Goal: Navigation & Orientation: Understand site structure

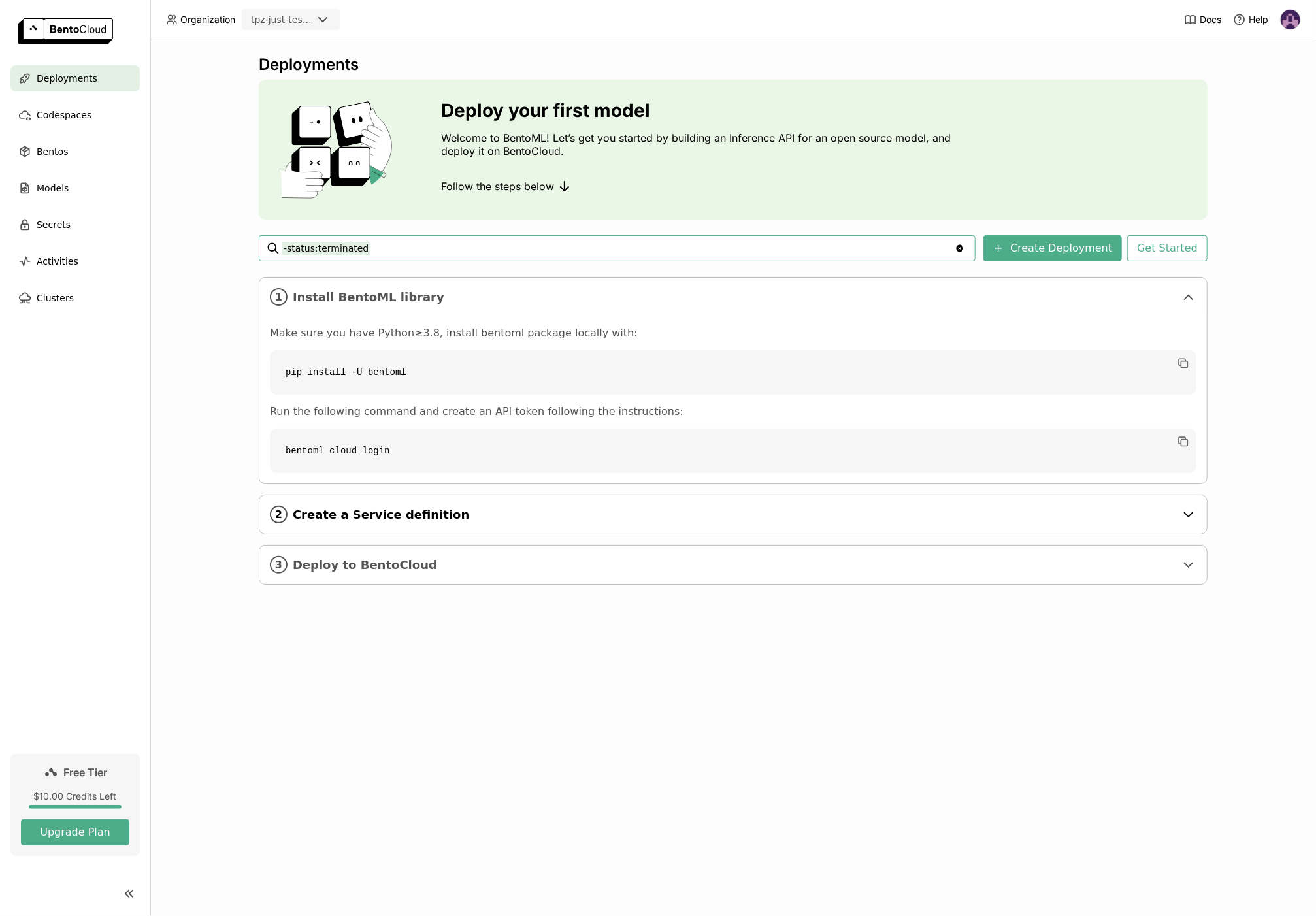
click at [338, 516] on span "Create a Service definition" at bounding box center [733, 514] width 883 height 14
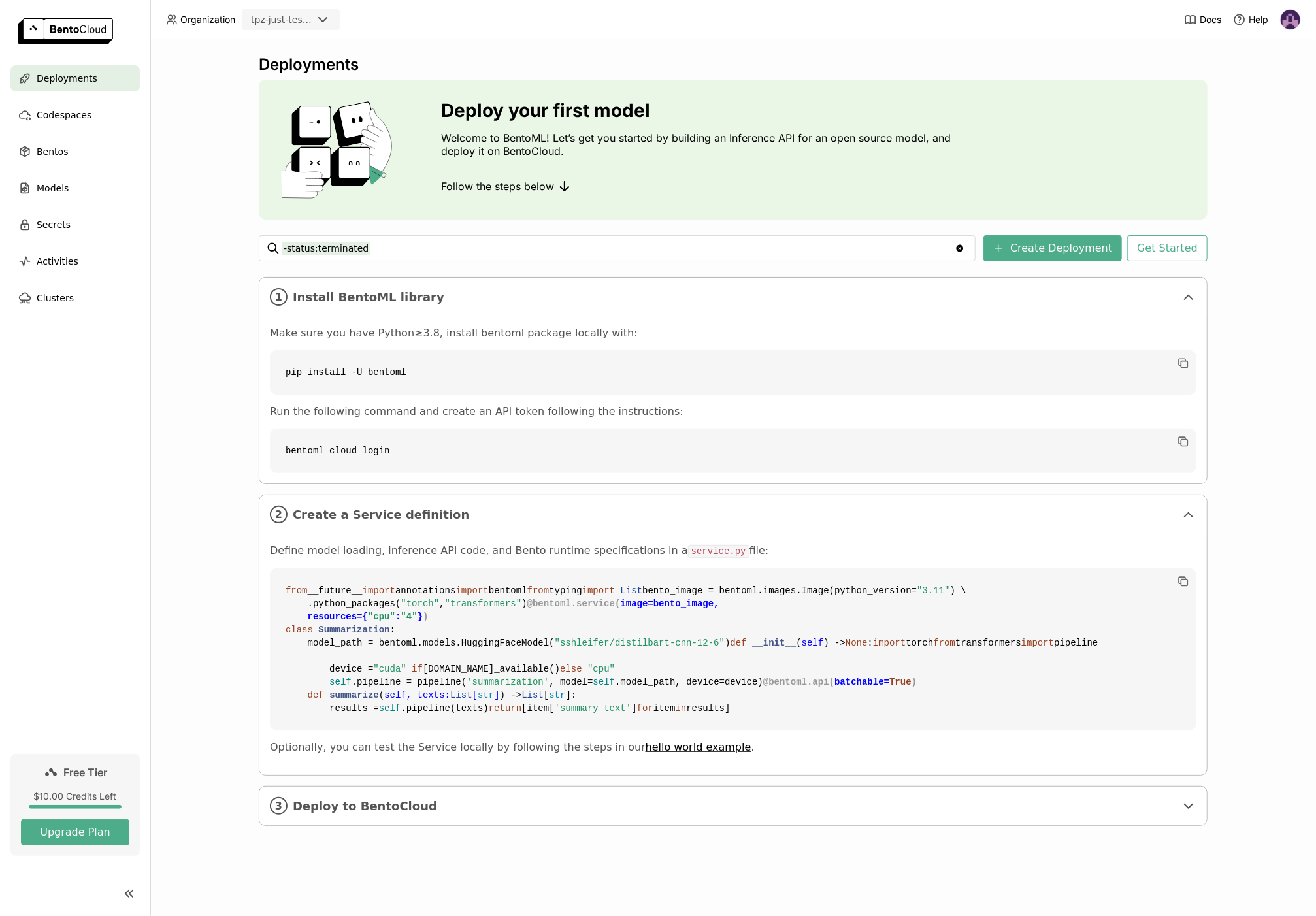
click at [318, 23] on icon at bounding box center [323, 19] width 16 height 16
click at [45, 152] on span "Bentos" at bounding box center [51, 152] width 31 height 16
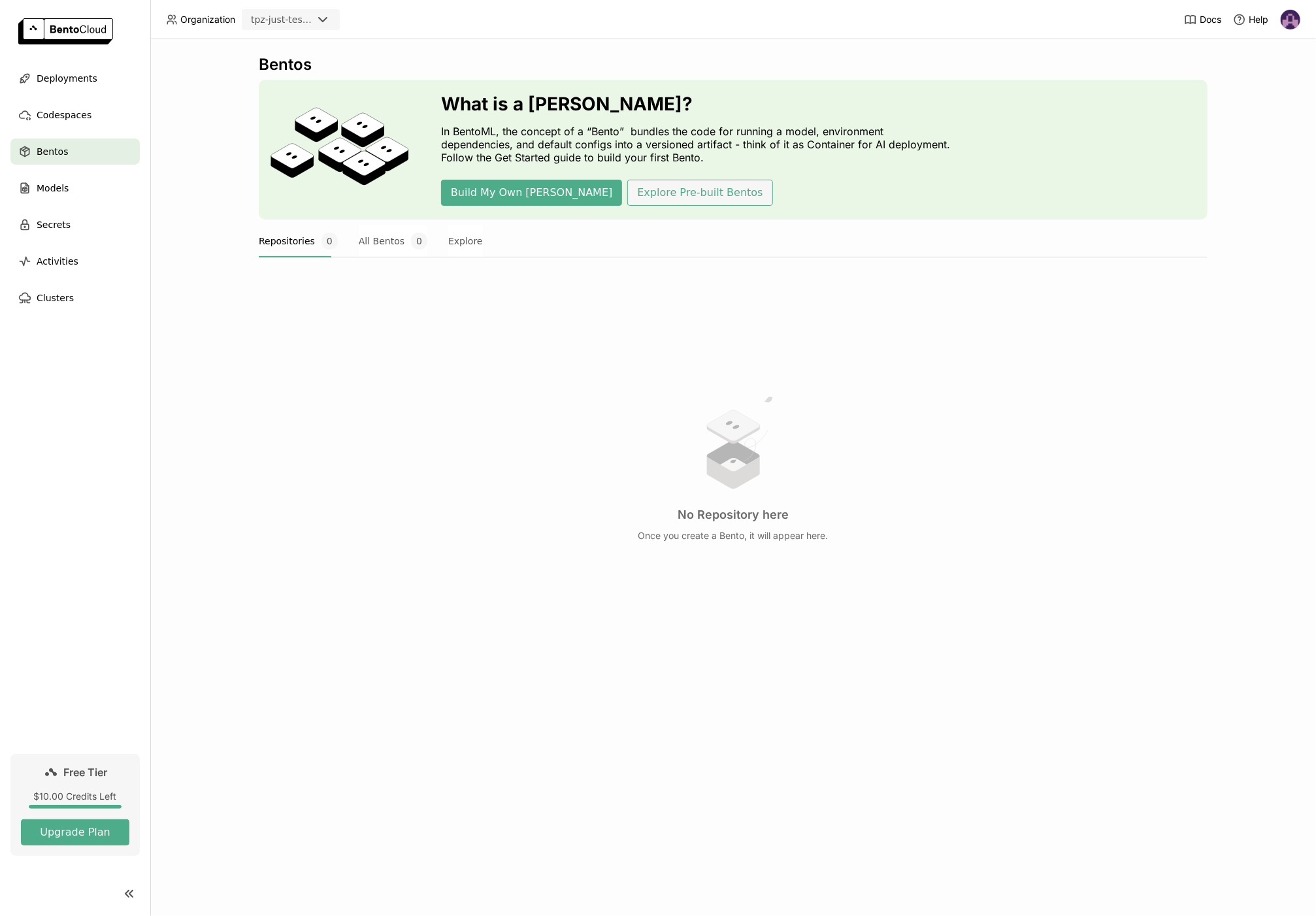
click at [627, 191] on button "Explore Pre-built Bentos" at bounding box center [700, 192] width 145 height 26
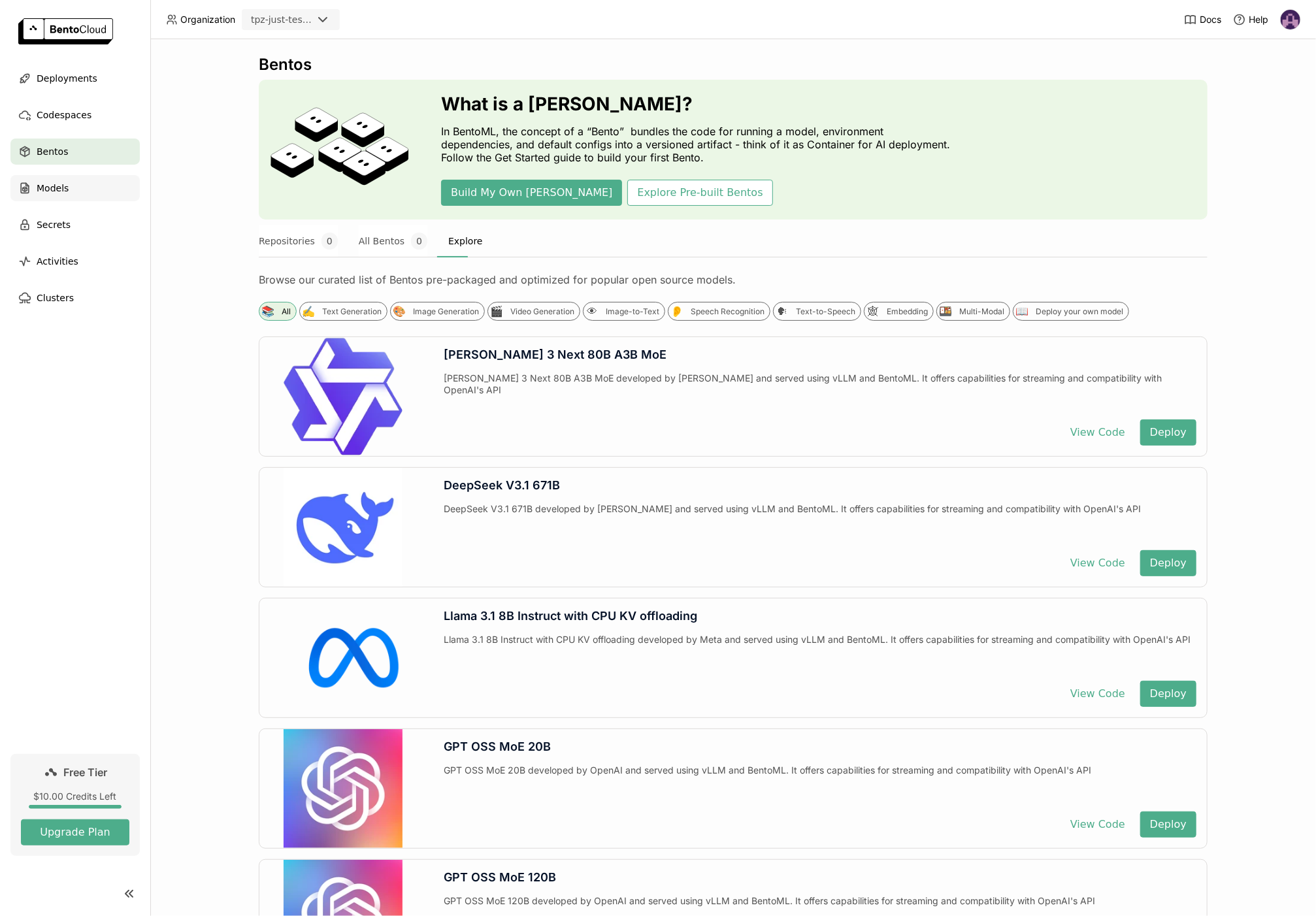
click at [40, 190] on span "Models" at bounding box center [52, 188] width 32 height 16
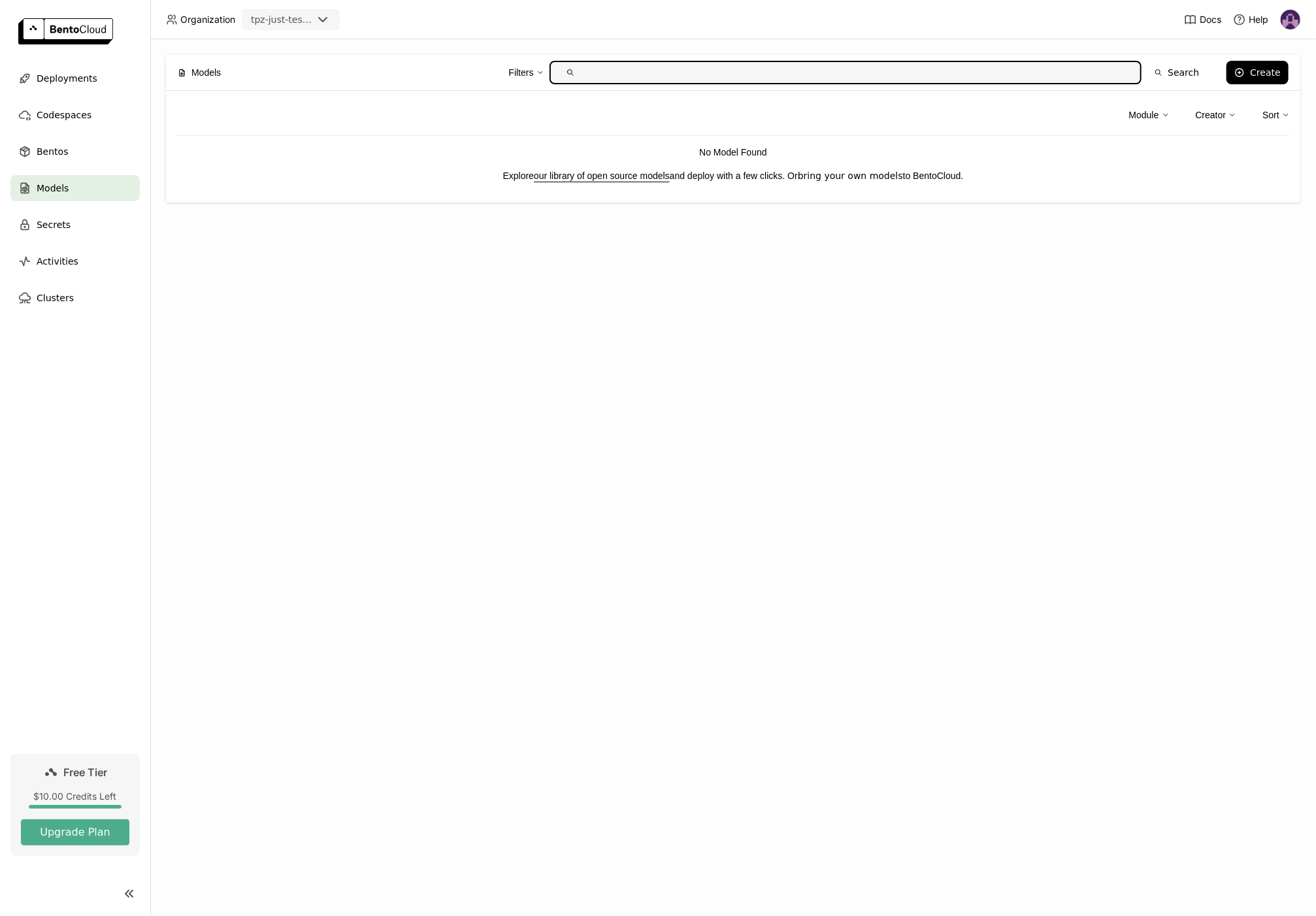
click at [841, 170] on link "bring your own models" at bounding box center [851, 175] width 105 height 10
click at [66, 265] on span "Activities" at bounding box center [57, 261] width 42 height 16
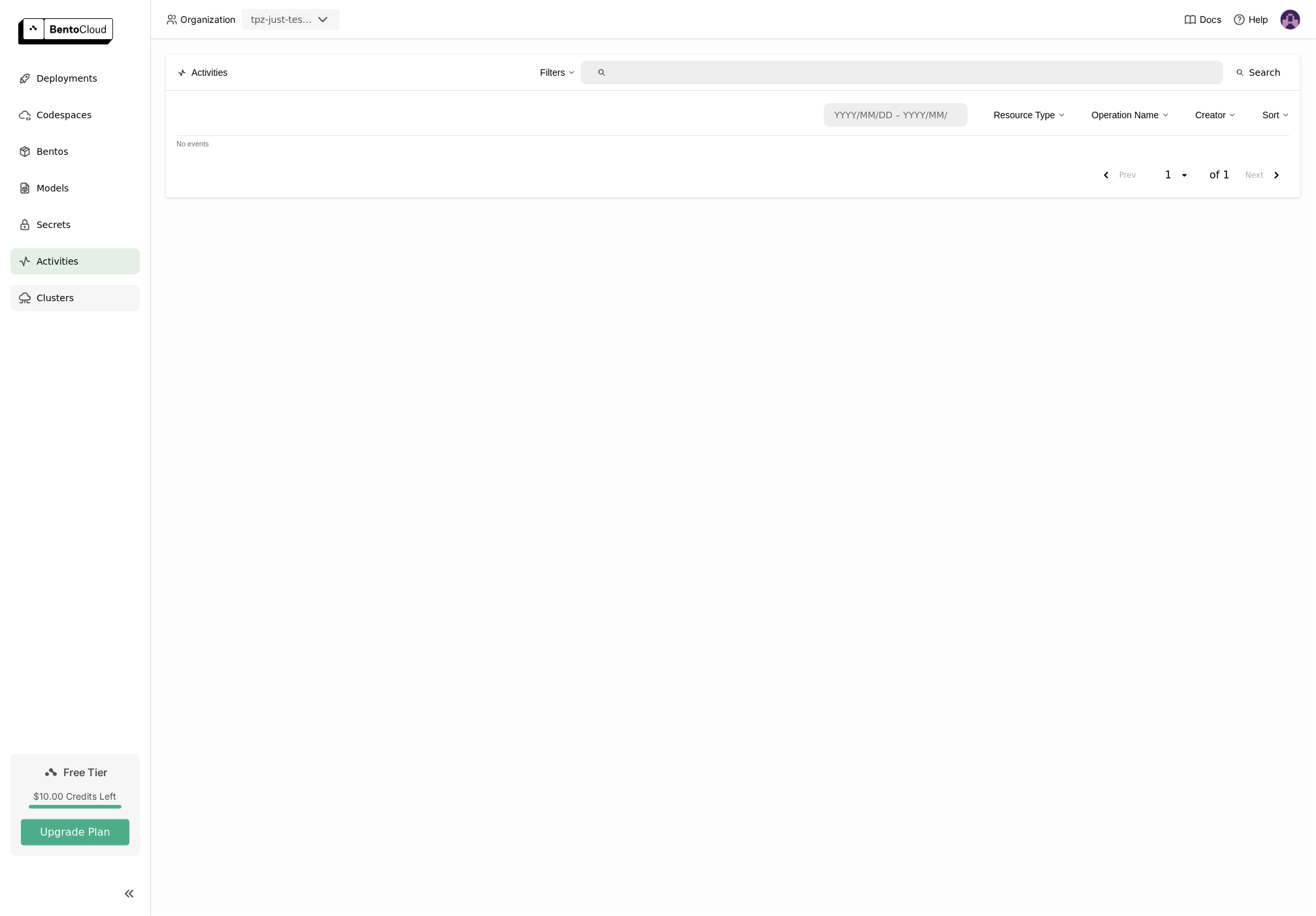
click at [76, 294] on div "Clusters" at bounding box center [74, 297] width 129 height 26
